Goal: Participate in discussion

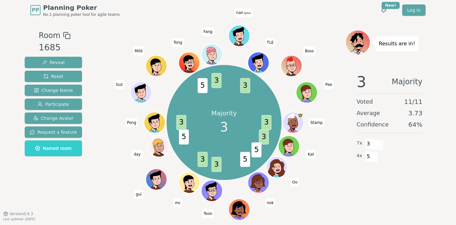
scroll to position [12, 0]
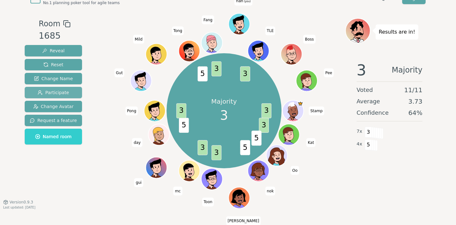
click at [67, 90] on span "Participate" at bounding box center [53, 92] width 31 height 6
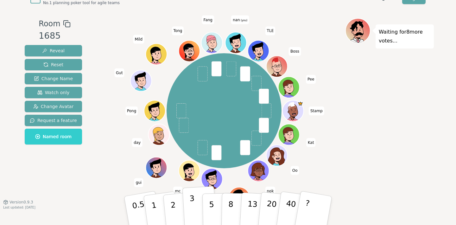
click at [197, 212] on button "3" at bounding box center [200, 210] width 35 height 49
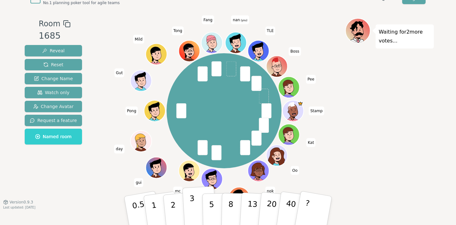
click at [190, 213] on button "3" at bounding box center [200, 210] width 35 height 49
click at [50, 87] on div "Reveal Reset Change Name Watch only Change Avatar Request a feature Named room" at bounding box center [53, 95] width 57 height 100
click at [51, 91] on span "Watch only" at bounding box center [53, 92] width 32 height 6
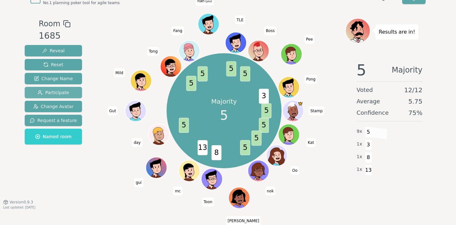
click at [67, 95] on span "Participate" at bounding box center [53, 92] width 31 height 6
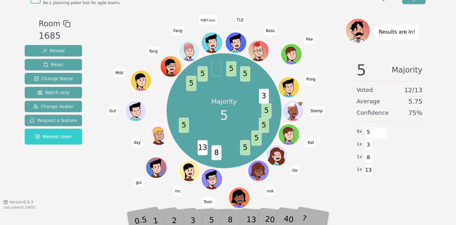
click at [207, 217] on div "3" at bounding box center [200, 210] width 20 height 23
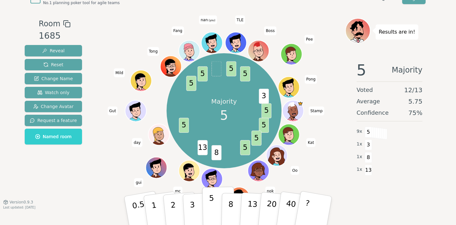
click at [211, 210] on p "5" at bounding box center [211, 211] width 5 height 34
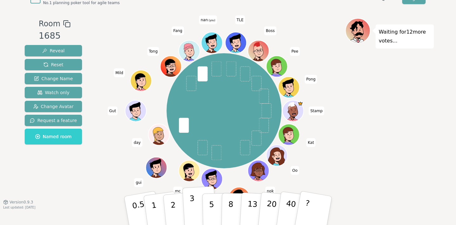
click at [192, 214] on p "3" at bounding box center [193, 211] width 7 height 35
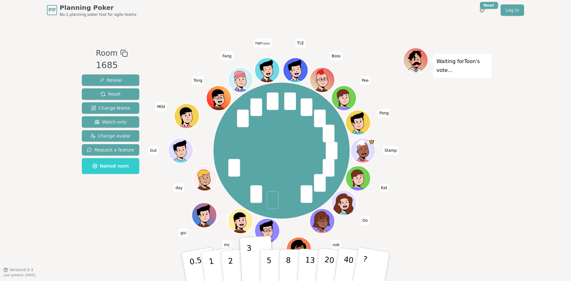
scroll to position [0, 0]
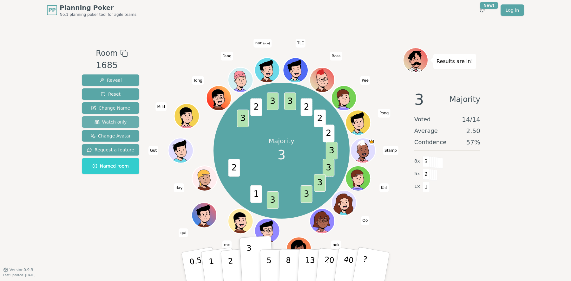
click at [100, 122] on span "Watch only" at bounding box center [110, 122] width 32 height 6
